Goal: Information Seeking & Learning: Learn about a topic

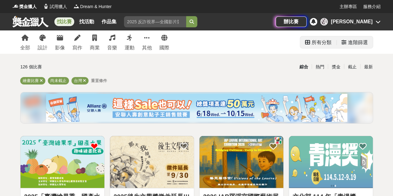
click at [328, 46] on div "所有分類" at bounding box center [321, 42] width 20 height 12
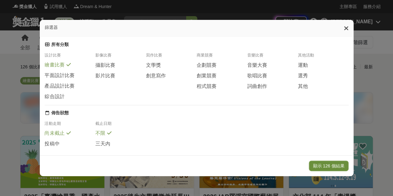
click at [325, 165] on button "顯示 126 個結果" at bounding box center [328, 166] width 39 height 11
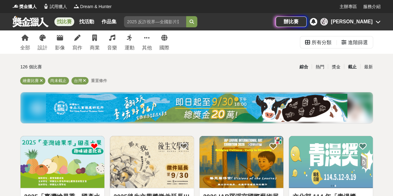
click at [349, 67] on div "截止" at bounding box center [352, 66] width 16 height 11
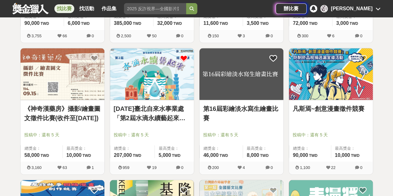
scroll to position [621, 0]
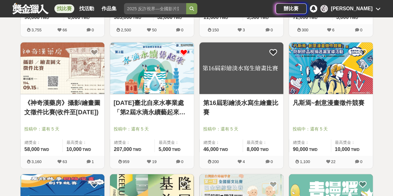
click at [155, 108] on link "[DATE]臺北自來水事業處「第2屆水滴永續藝起來」繪畫比賽" at bounding box center [152, 107] width 76 height 19
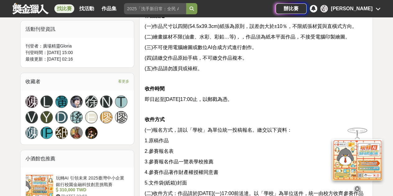
scroll to position [373, 0]
